Goal: Task Accomplishment & Management: Complete application form

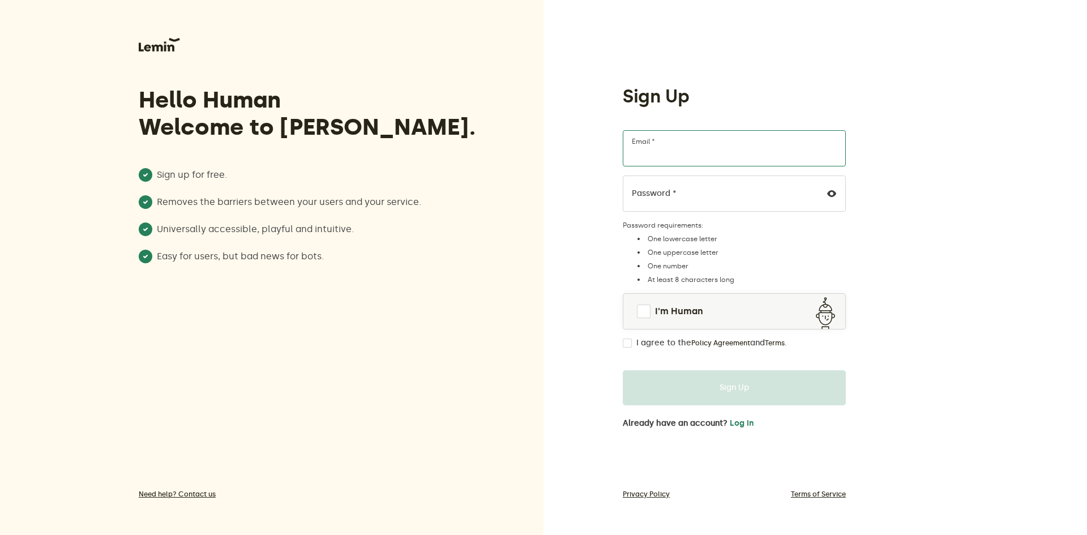
click at [660, 164] on input "Email *" at bounding box center [734, 148] width 223 height 36
click at [532, 174] on div "Hello Human Welcome to [PERSON_NAME]. Sign up for free. Removes the barriers be…" at bounding box center [272, 267] width 544 height 535
click at [654, 307] on link "I'm Human" at bounding box center [735, 311] width 222 height 27
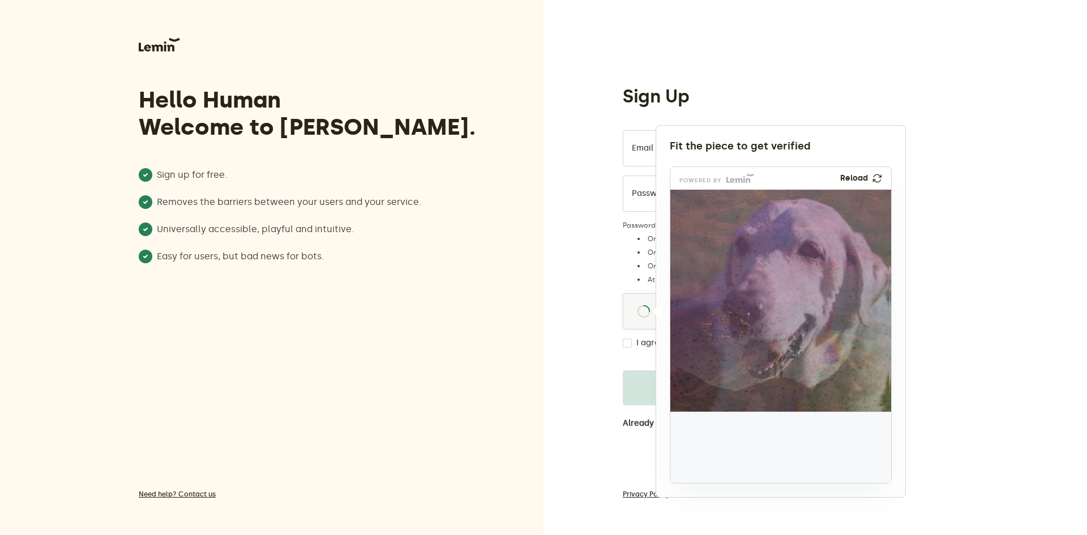
drag, startPoint x: 708, startPoint y: 450, endPoint x: 730, endPoint y: 329, distance: 122.5
click at [730, 329] on img at bounding box center [651, 404] width 366 height 222
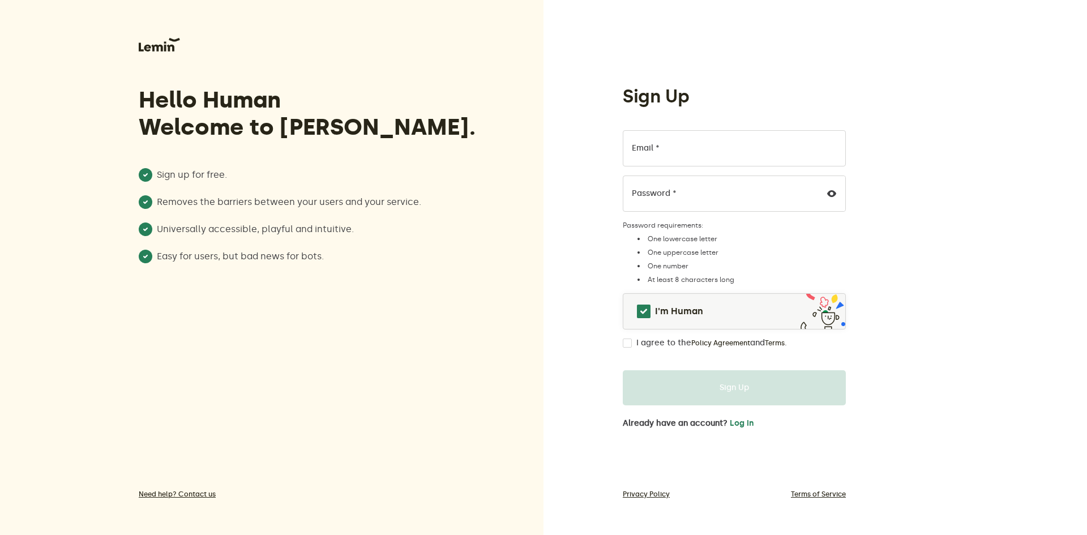
drag, startPoint x: 824, startPoint y: 317, endPoint x: 808, endPoint y: 316, distance: 16.4
click at [786, 328] on div "I'm Human" at bounding box center [734, 311] width 223 height 36
click at [823, 318] on link "I'm Human" at bounding box center [735, 311] width 222 height 27
click at [667, 161] on input "Email *" at bounding box center [734, 148] width 223 height 36
click at [539, 139] on div "Hello Human Welcome to [PERSON_NAME]. Sign up for free. Removes the barriers be…" at bounding box center [272, 267] width 544 height 535
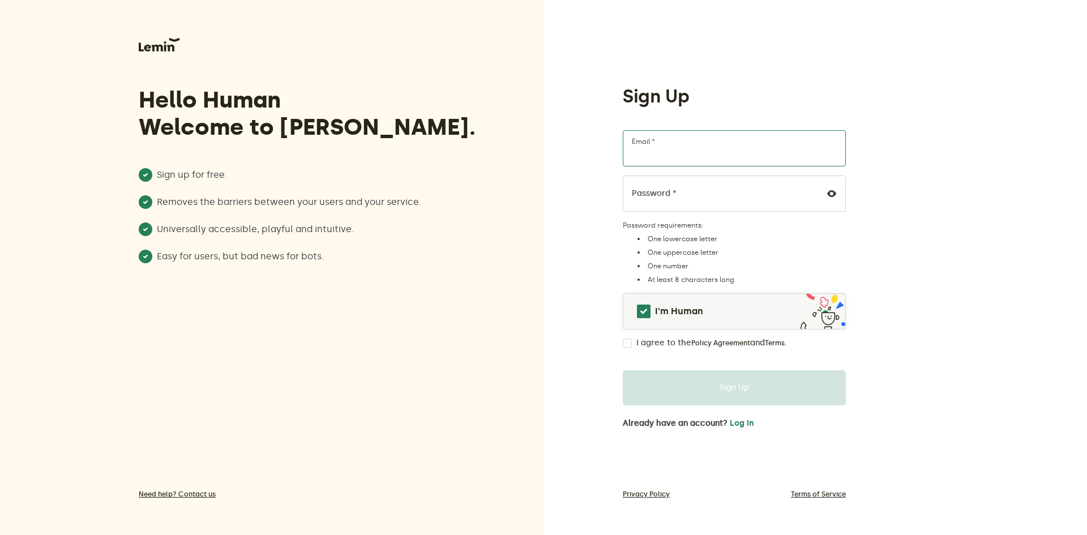
click at [684, 159] on input "Email *" at bounding box center [734, 148] width 223 height 36
click at [395, 174] on li "Sign up for free." at bounding box center [311, 175] width 344 height 14
